Goal: Obtain resource: Obtain resource

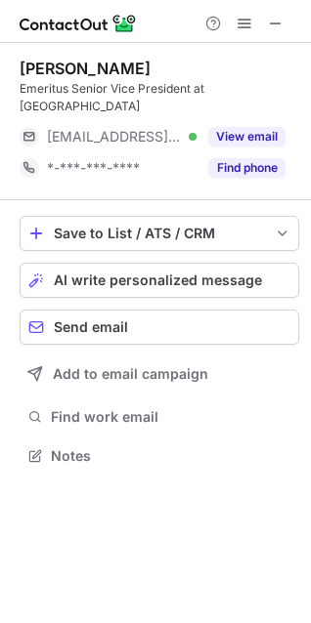
scroll to position [443, 311]
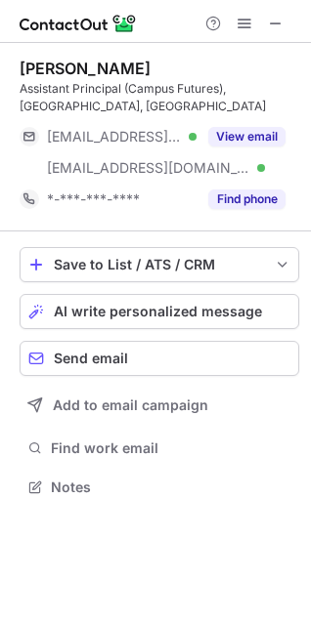
scroll to position [474, 311]
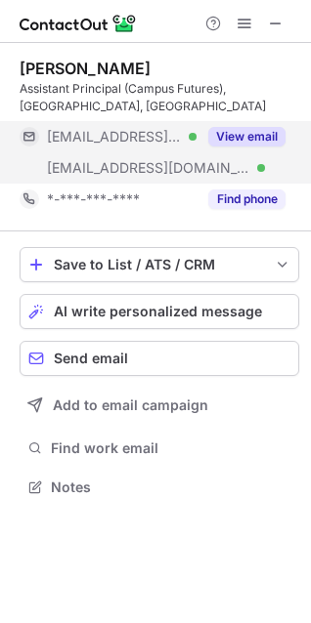
click at [250, 135] on button "View email" at bounding box center [246, 137] width 77 height 20
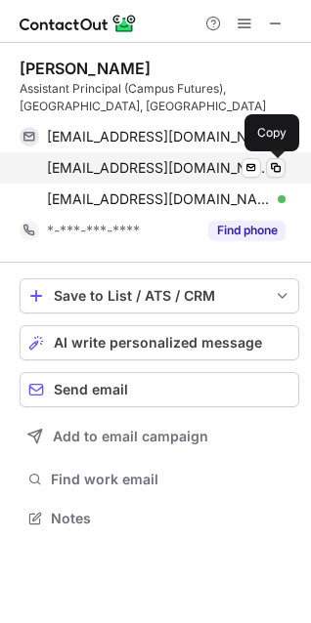
click at [270, 169] on span at bounding box center [276, 168] width 16 height 16
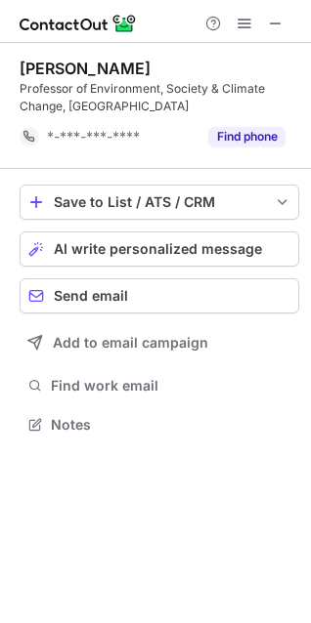
scroll to position [411, 311]
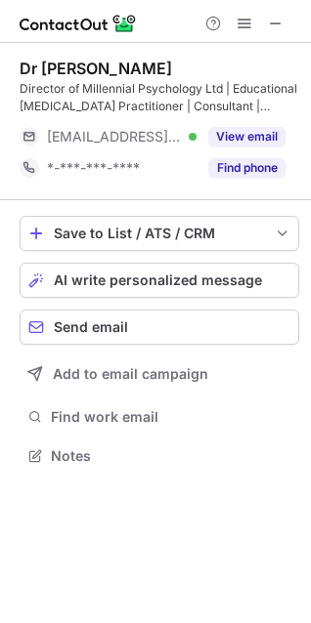
scroll to position [443, 311]
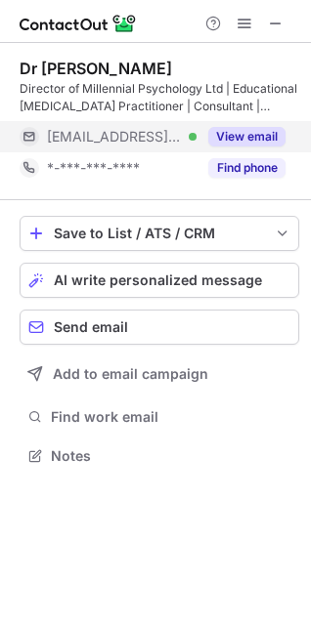
click at [261, 140] on button "View email" at bounding box center [246, 137] width 77 height 20
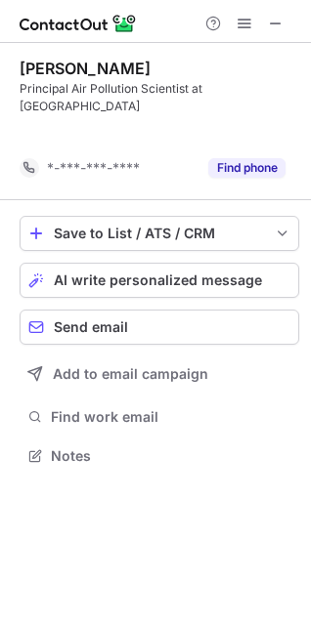
scroll to position [411, 311]
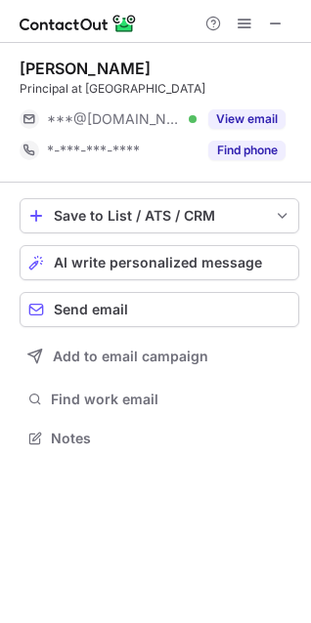
scroll to position [425, 311]
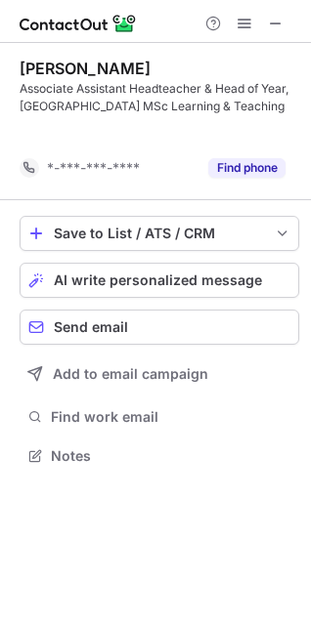
scroll to position [411, 311]
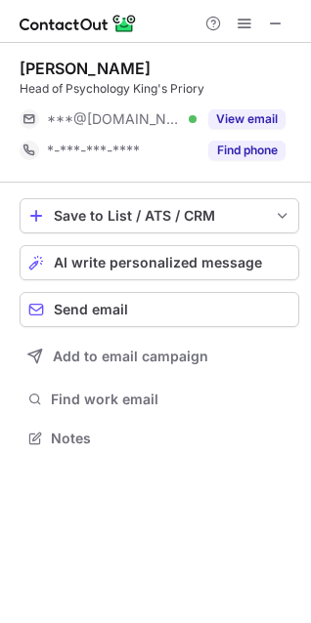
scroll to position [425, 311]
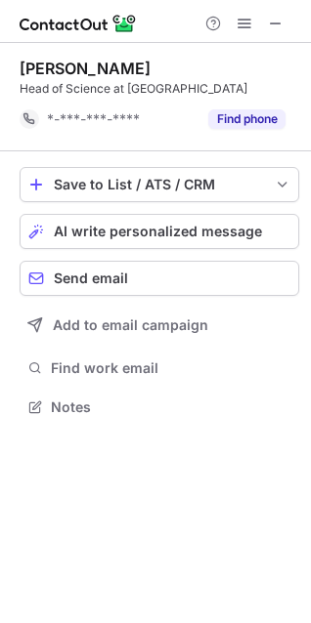
scroll to position [394, 311]
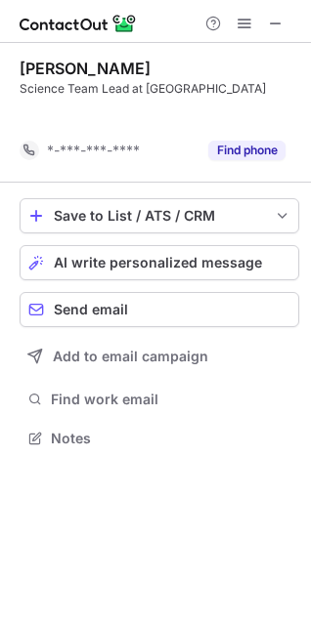
scroll to position [394, 311]
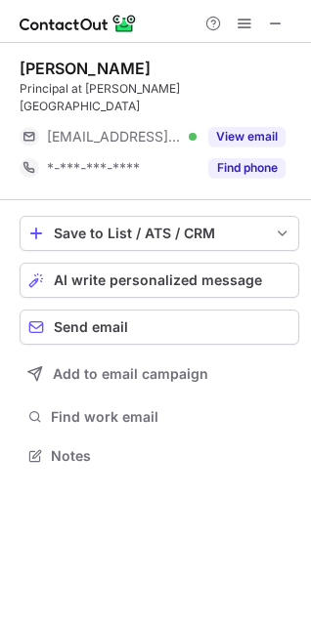
scroll to position [425, 311]
